Goal: Information Seeking & Learning: Find specific fact

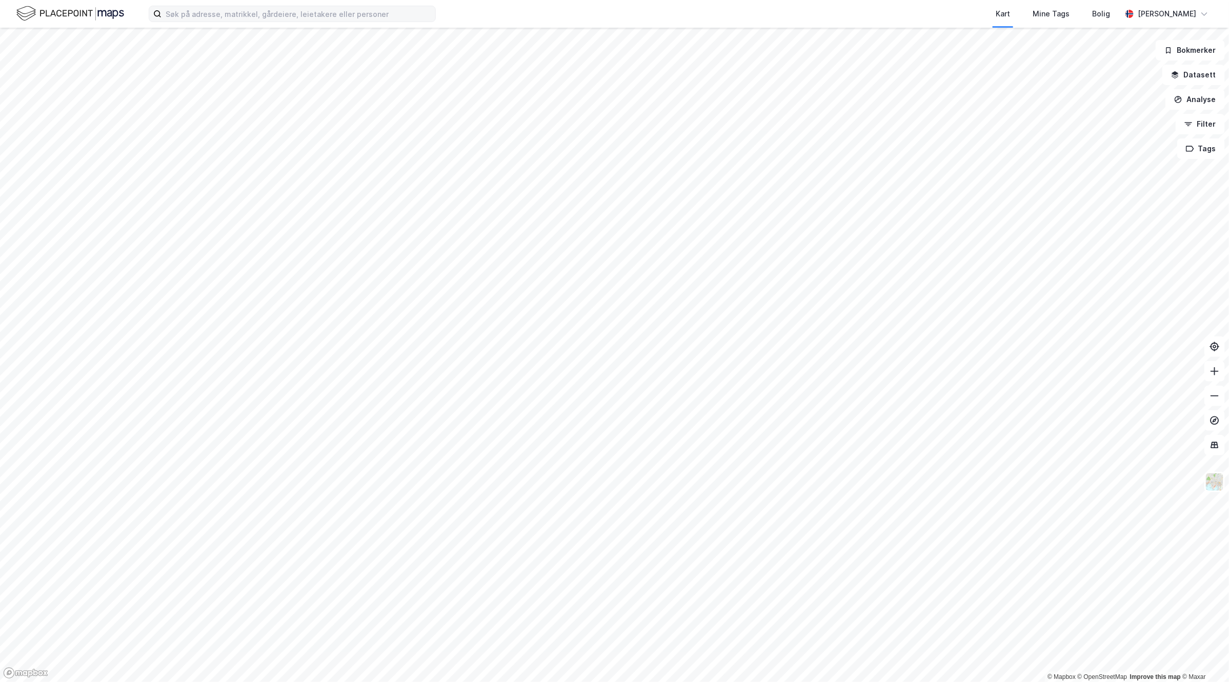
click at [280, 22] on label at bounding box center [292, 14] width 287 height 16
click at [280, 22] on input at bounding box center [298, 13] width 274 height 15
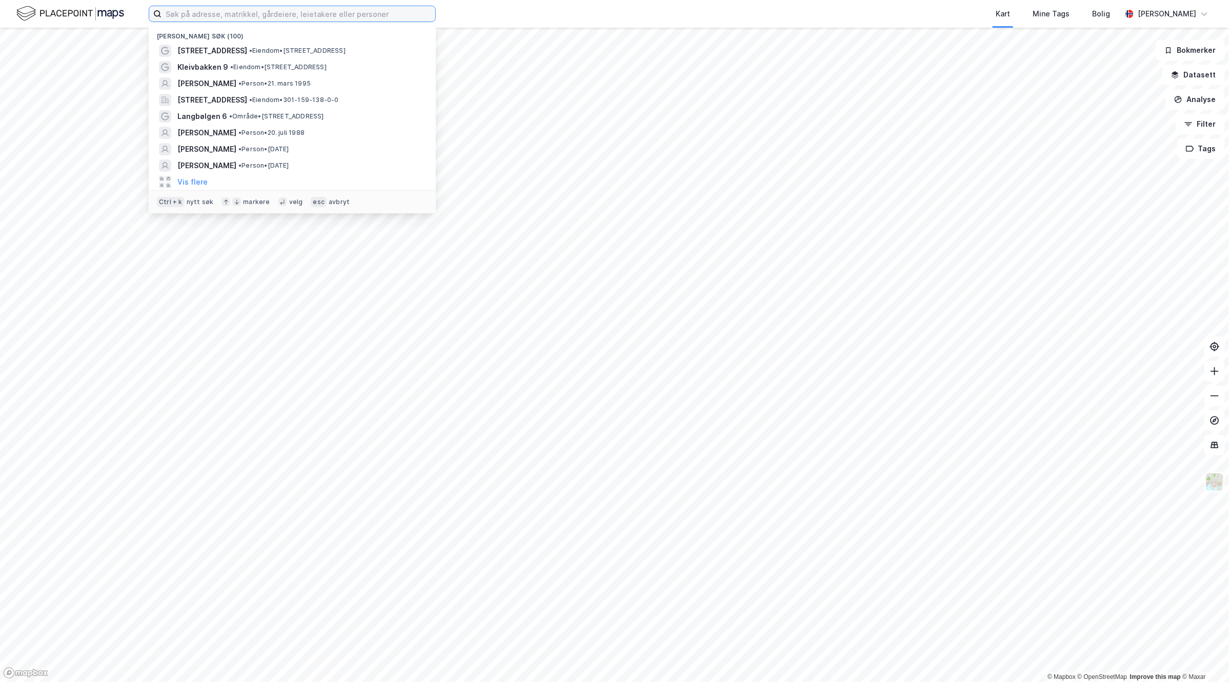
click at [278, 10] on input at bounding box center [298, 13] width 274 height 15
paste input "[STREET_ADDRESS]."
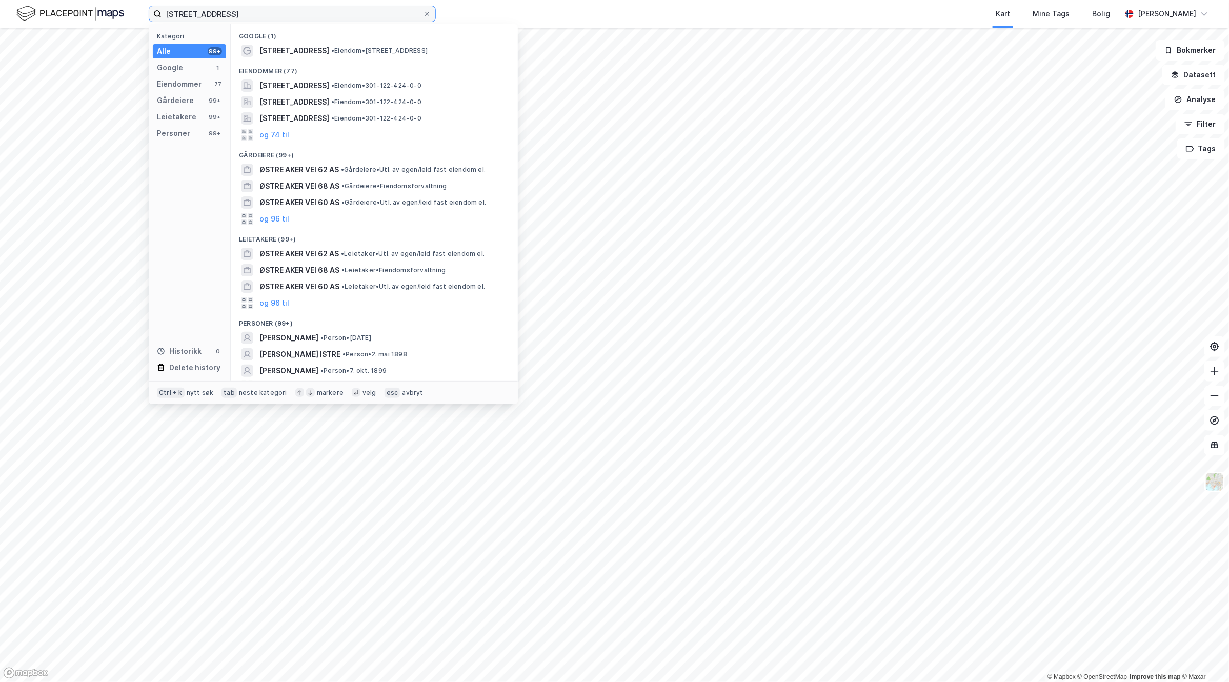
type input "[STREET_ADDRESS]"
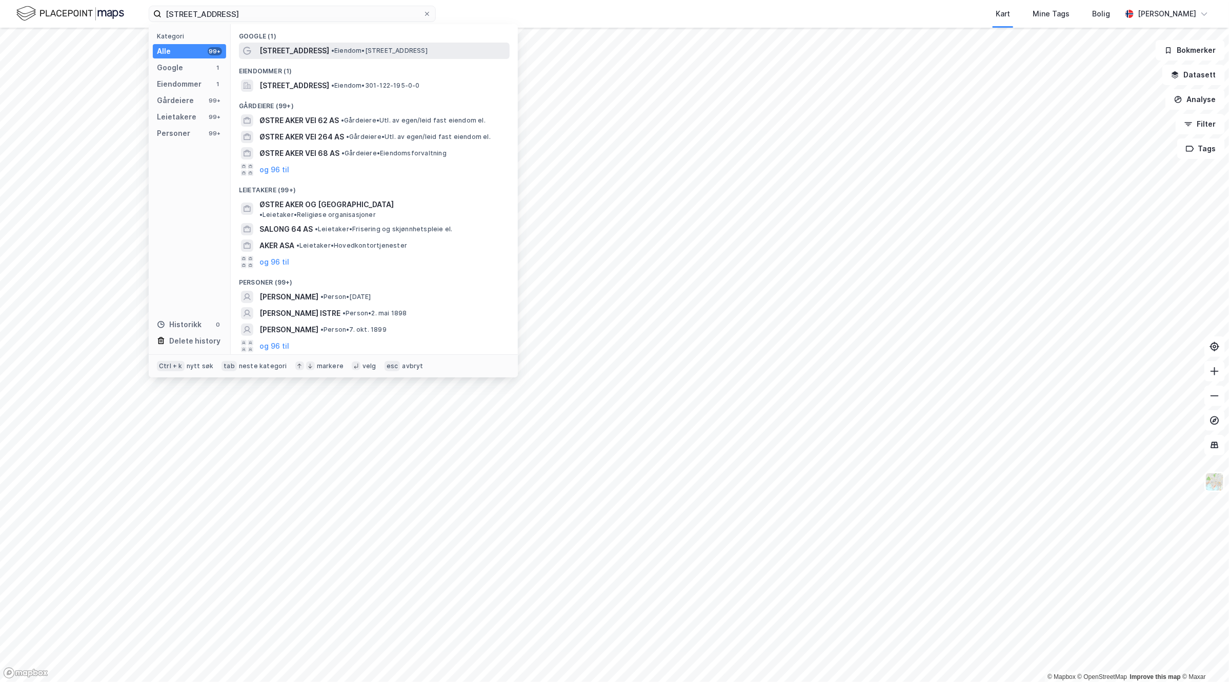
click at [353, 50] on span "• Eiendom • [STREET_ADDRESS]" at bounding box center [379, 51] width 96 height 8
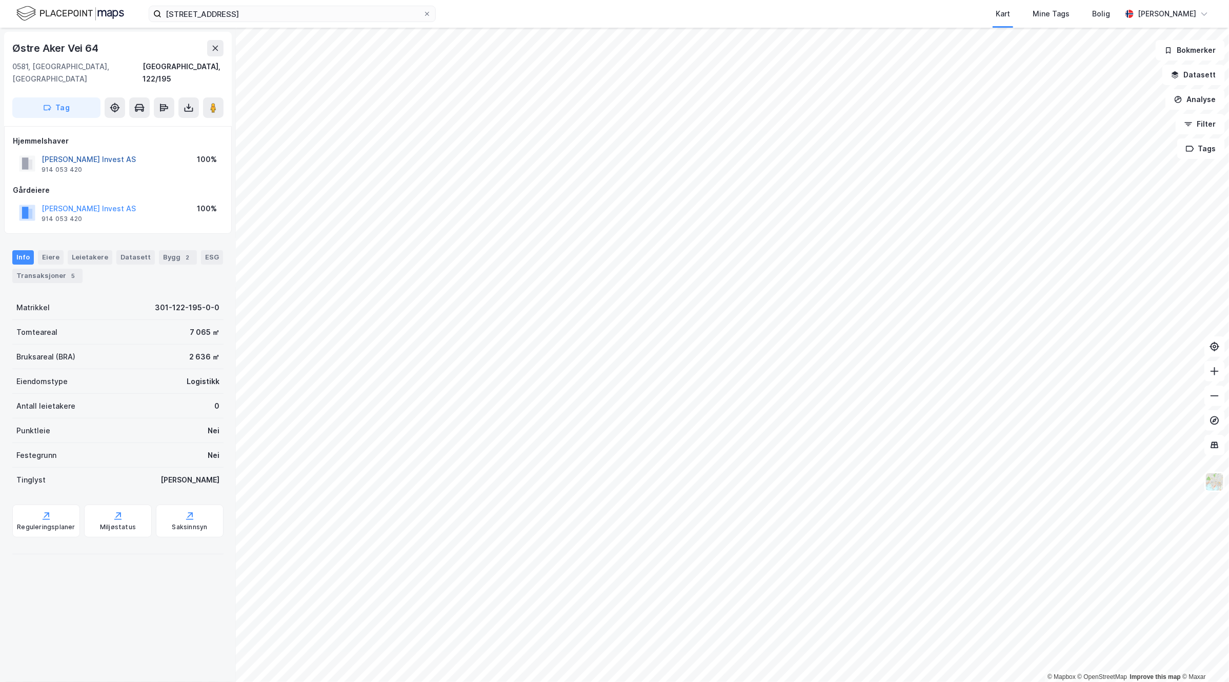
click at [0, 0] on button "[PERSON_NAME] Invest AS" at bounding box center [0, 0] width 0 height 0
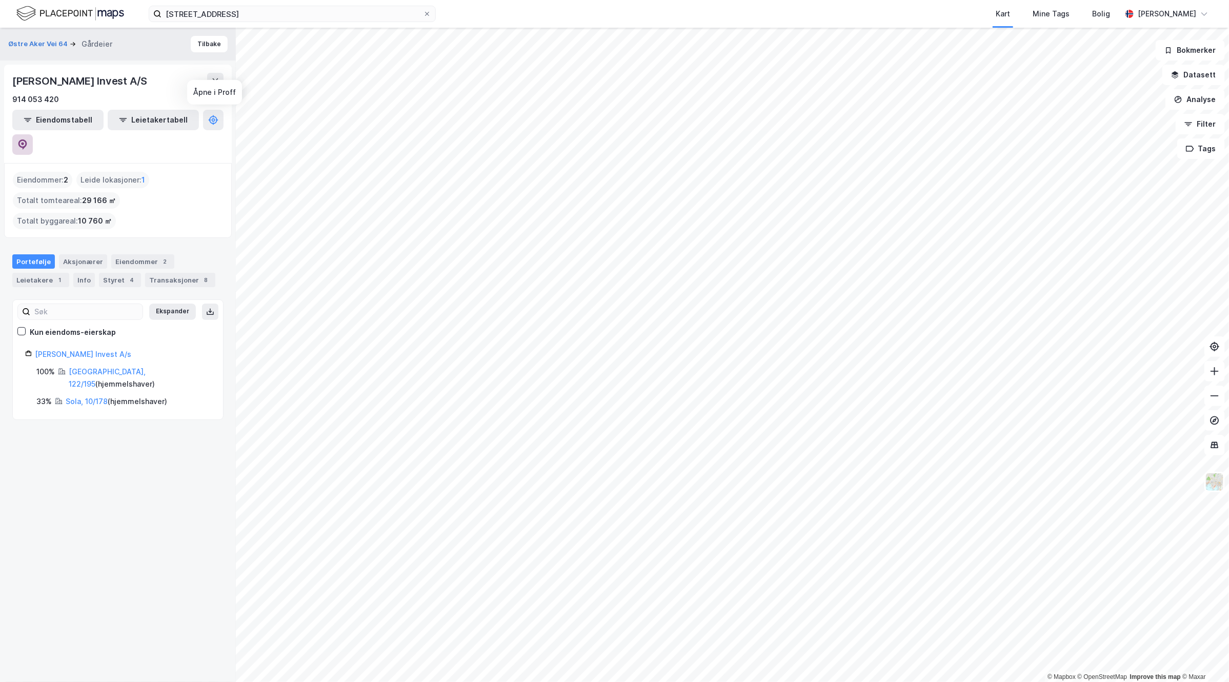
click at [28, 139] on icon at bounding box center [22, 144] width 10 height 10
